Goal: Browse casually

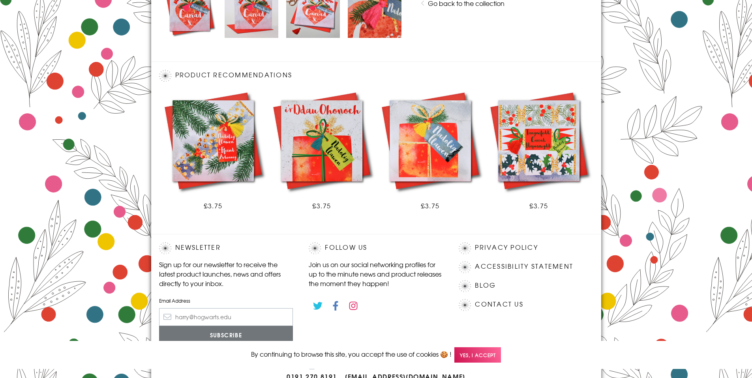
scroll to position [436, 0]
